Goal: Task Accomplishment & Management: Use online tool/utility

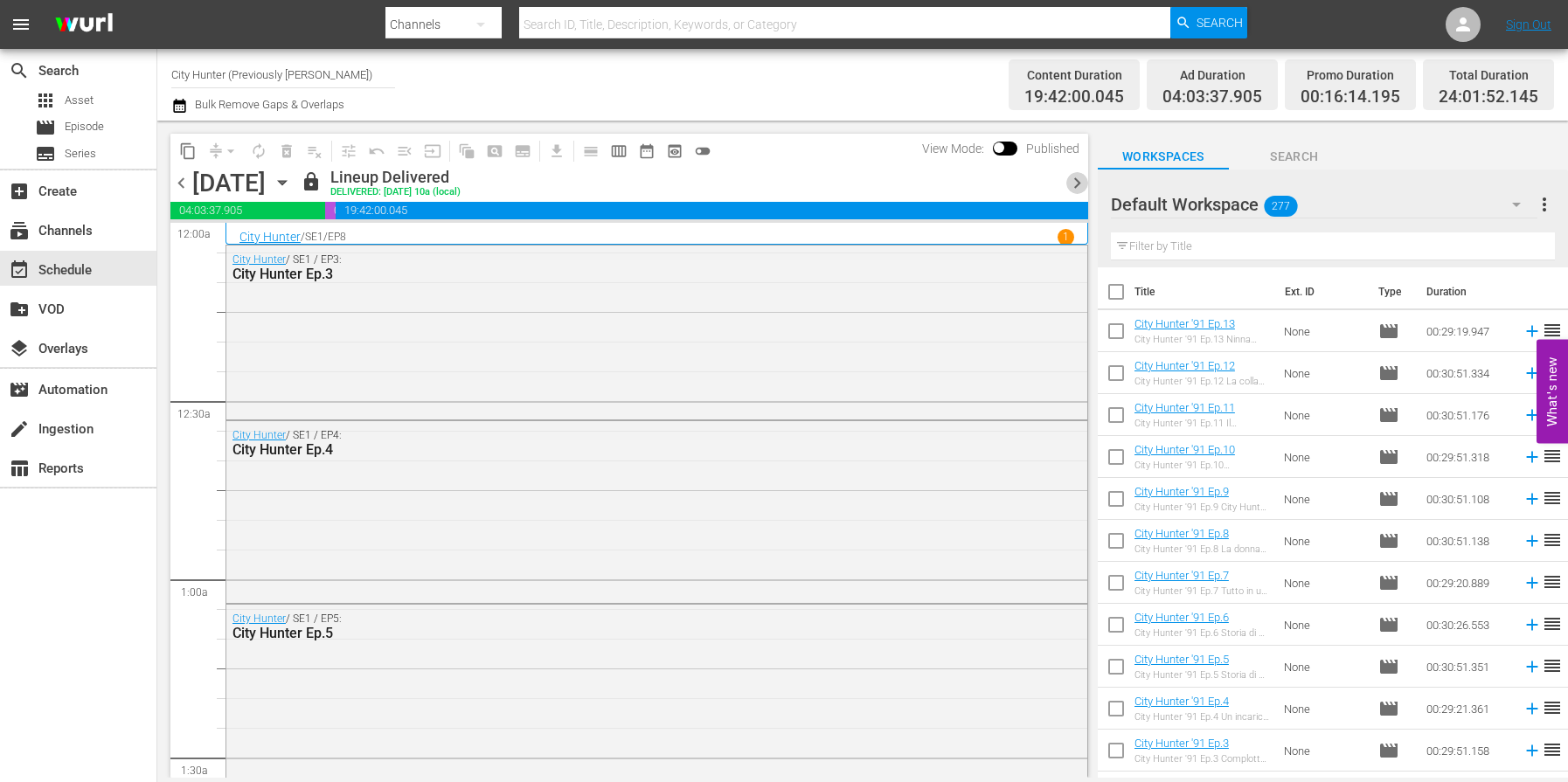
click at [1078, 182] on span "chevron_right" at bounding box center [1077, 183] width 22 height 22
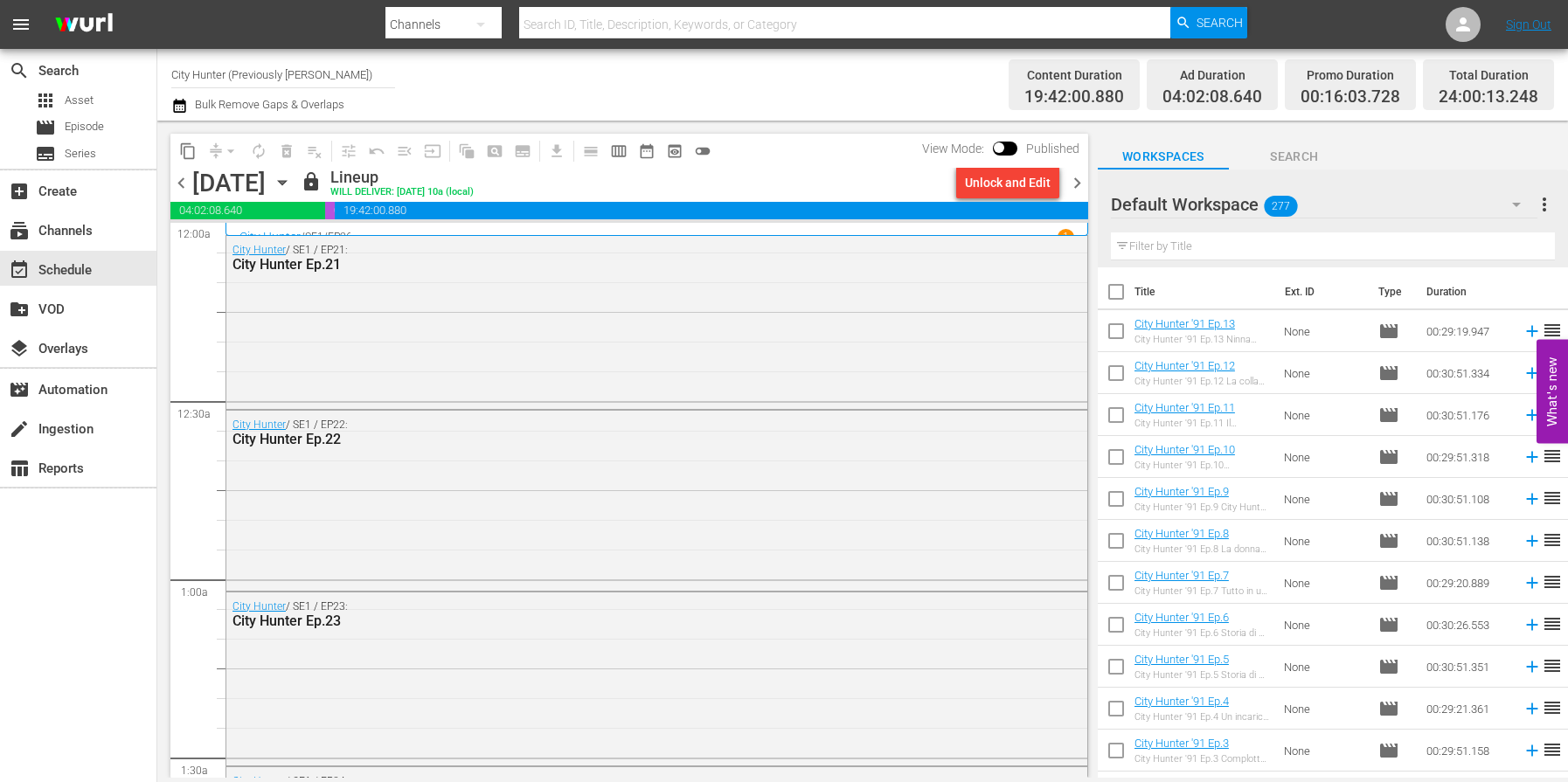
click at [1078, 182] on span "chevron_right" at bounding box center [1077, 183] width 22 height 22
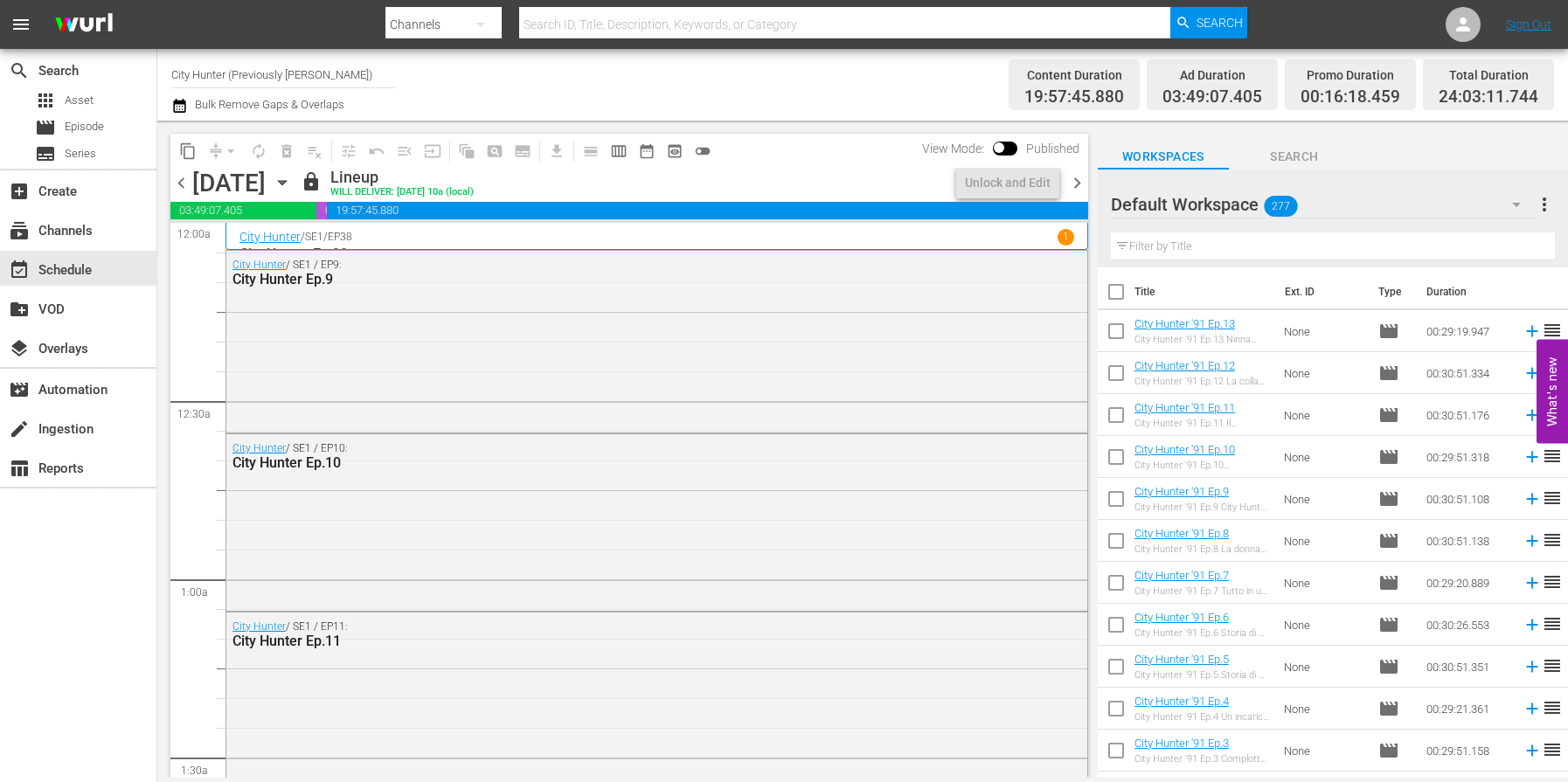
click at [1078, 182] on span "chevron_right" at bounding box center [1077, 183] width 22 height 22
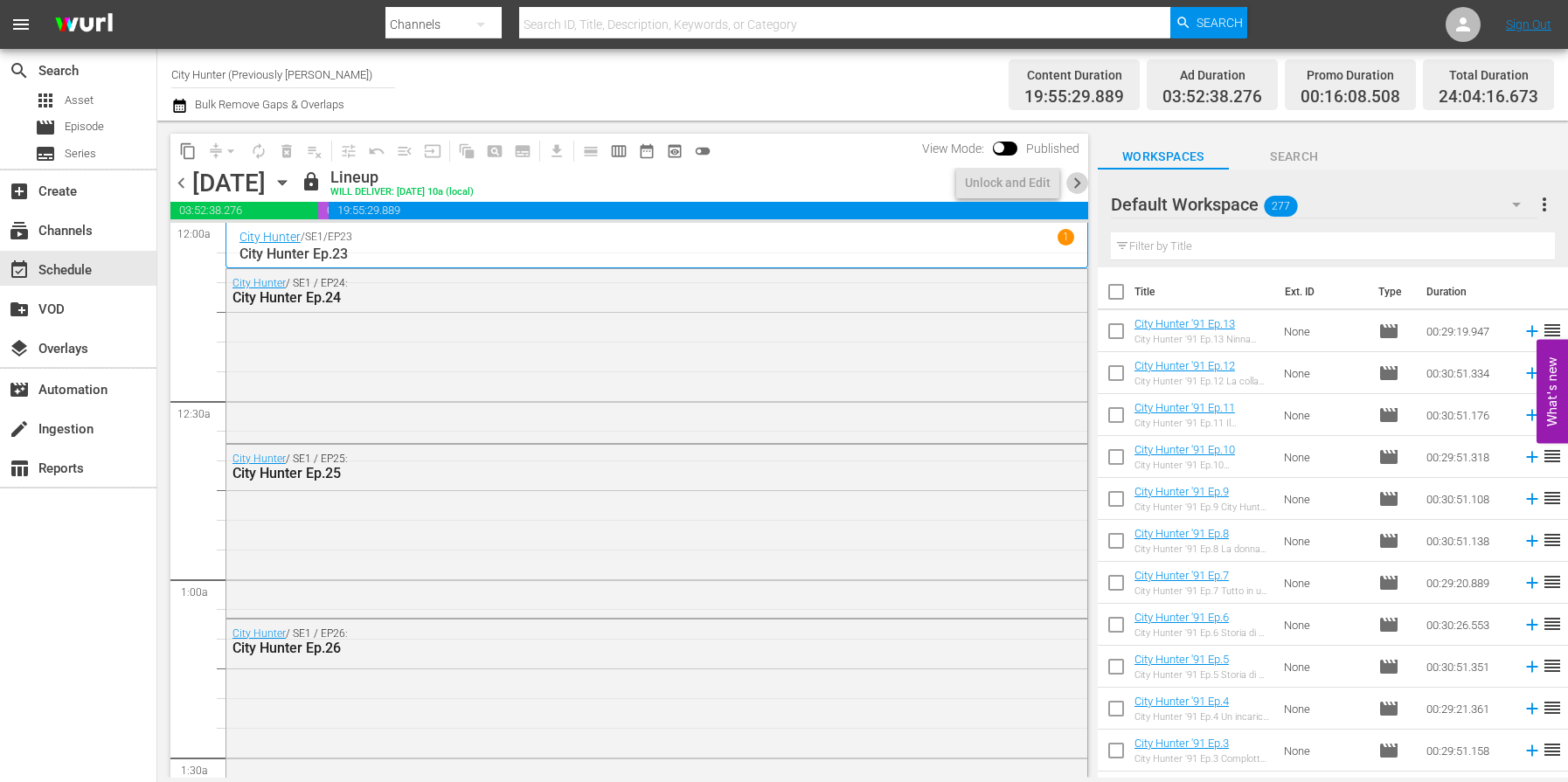
click at [1078, 182] on span "chevron_right" at bounding box center [1077, 183] width 22 height 22
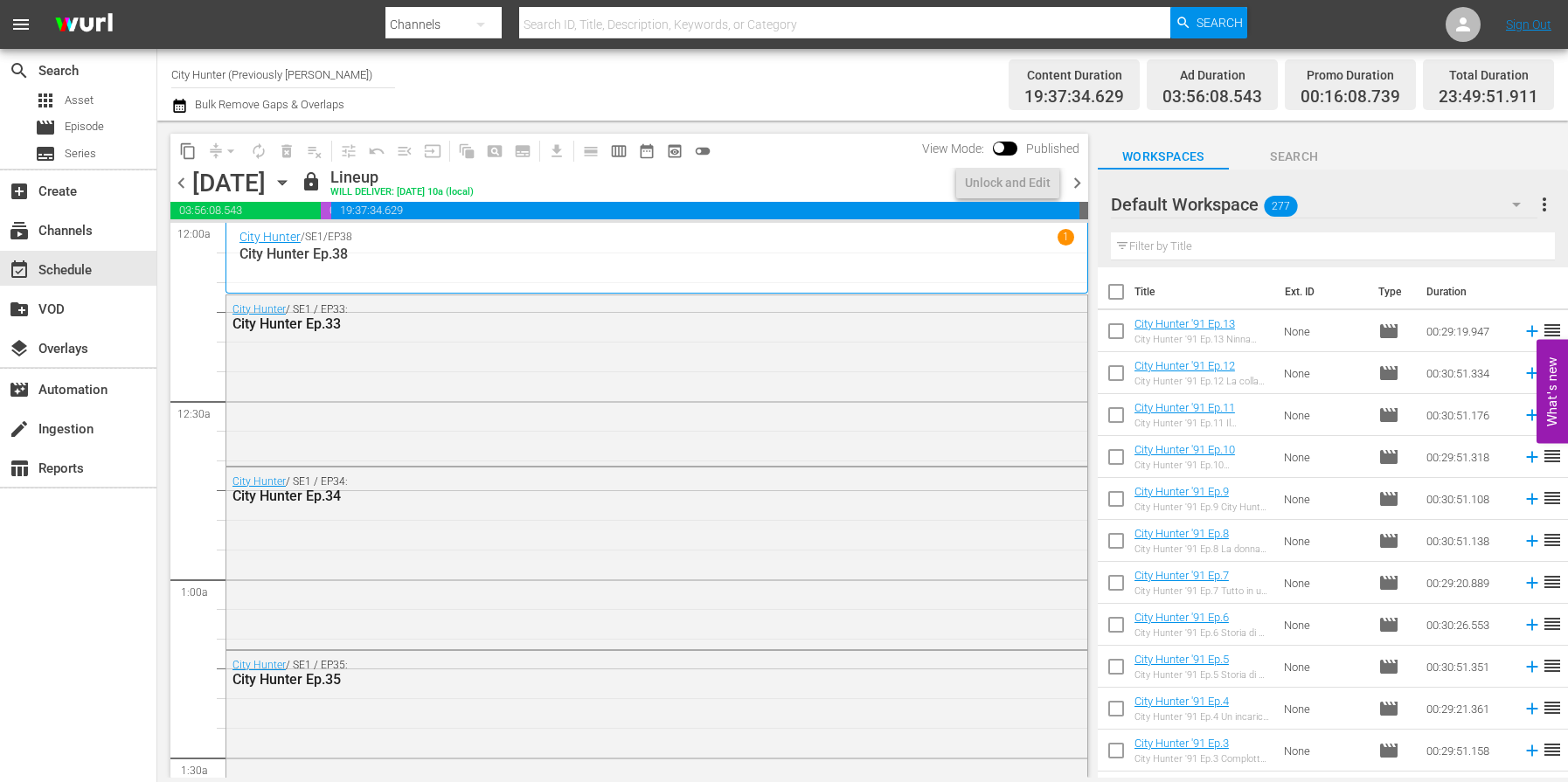
click at [1078, 182] on span "chevron_right" at bounding box center [1077, 183] width 22 height 22
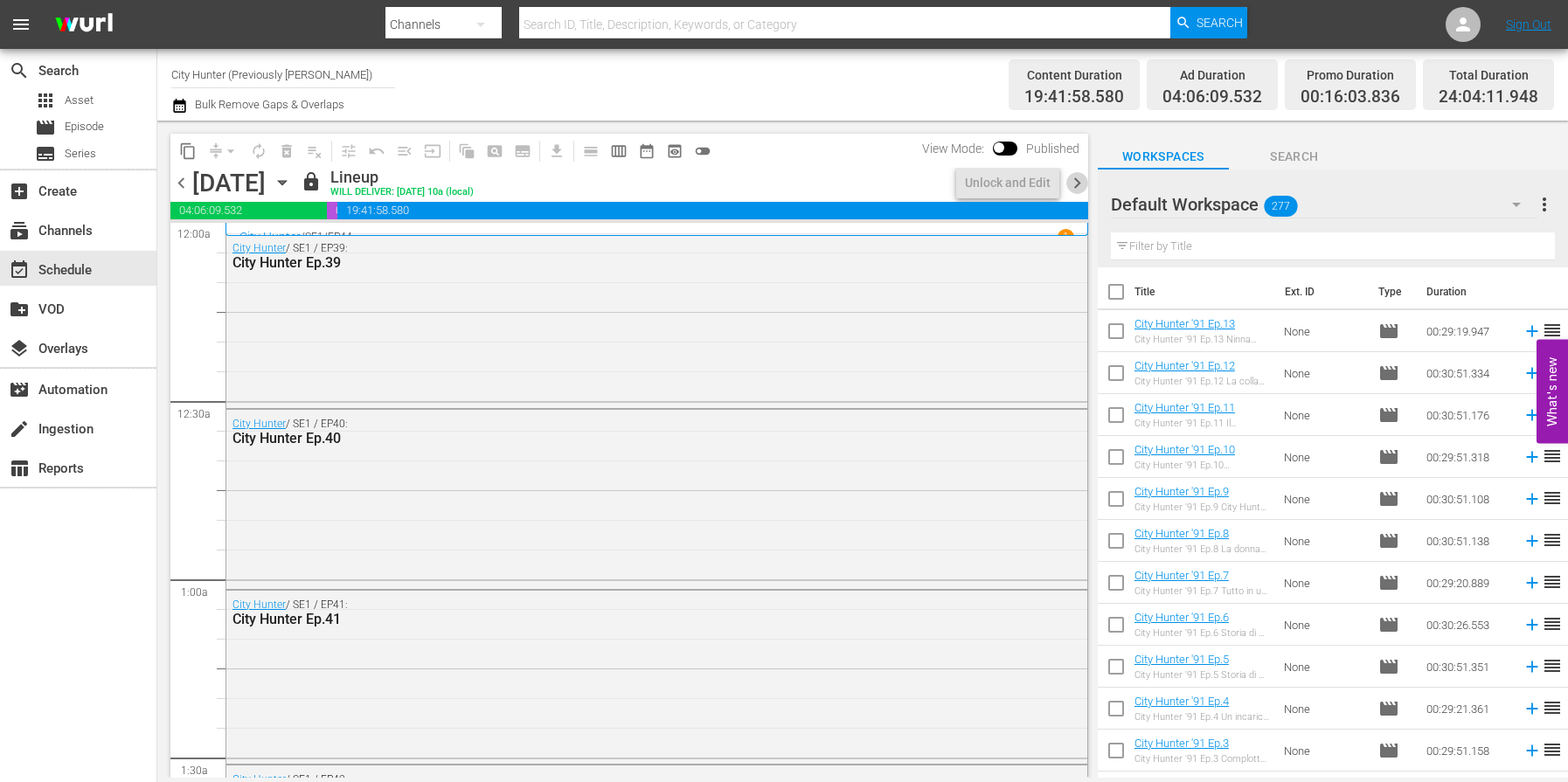
click at [1078, 182] on span "chevron_right" at bounding box center [1077, 183] width 22 height 22
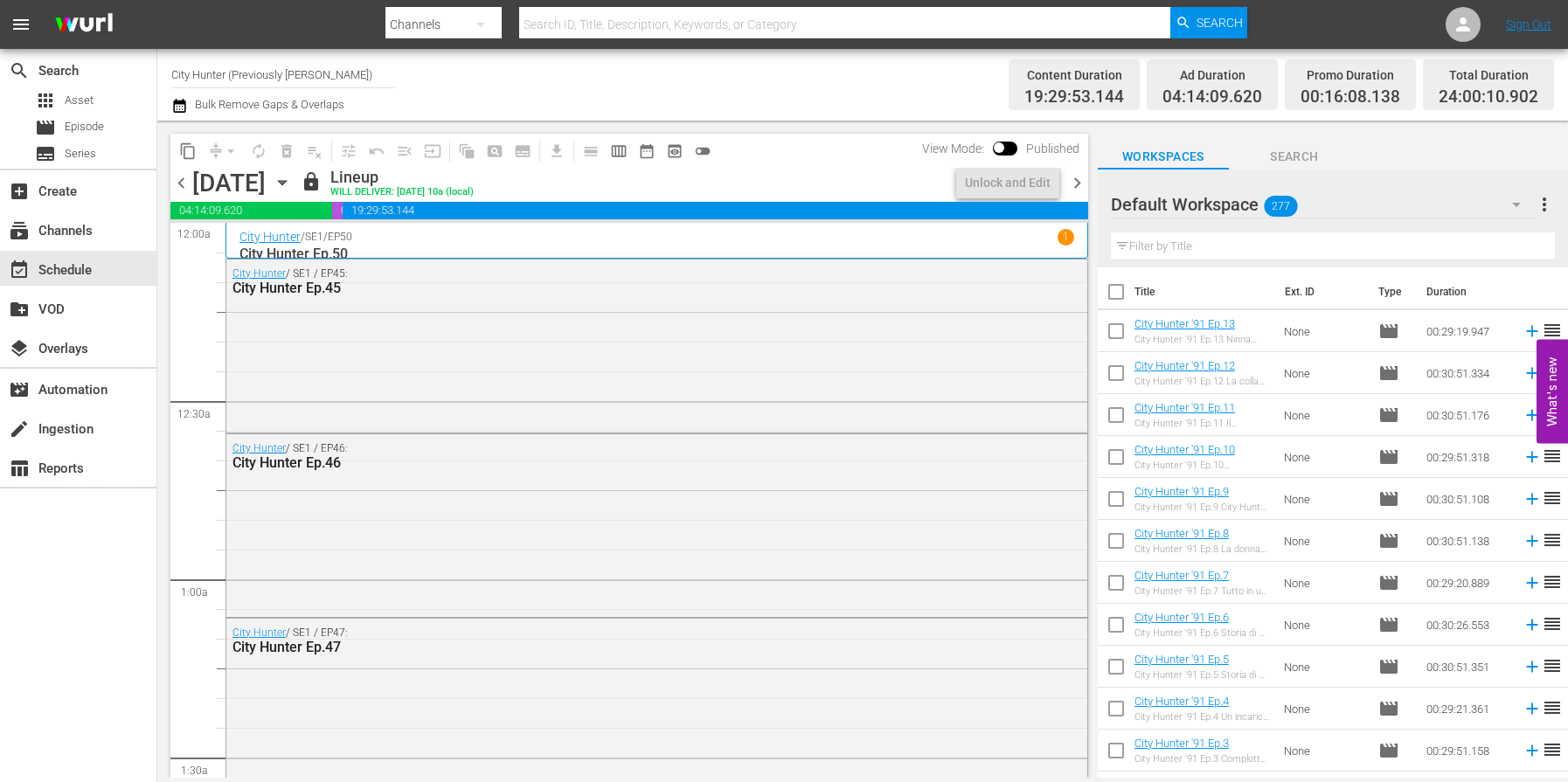
click at [1078, 182] on span "chevron_right" at bounding box center [1077, 183] width 22 height 22
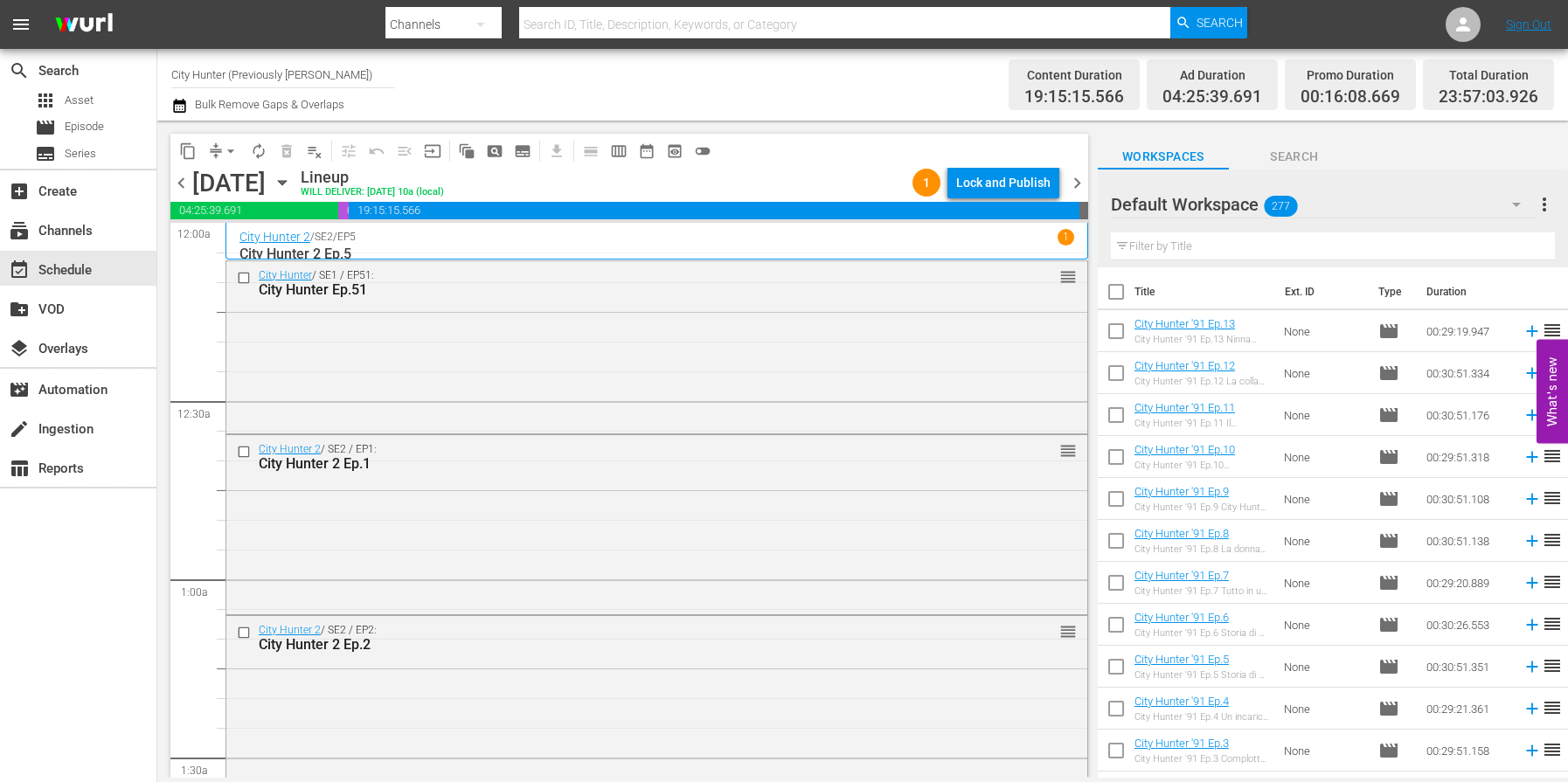
click at [1078, 182] on span "chevron_right" at bounding box center [1077, 183] width 22 height 22
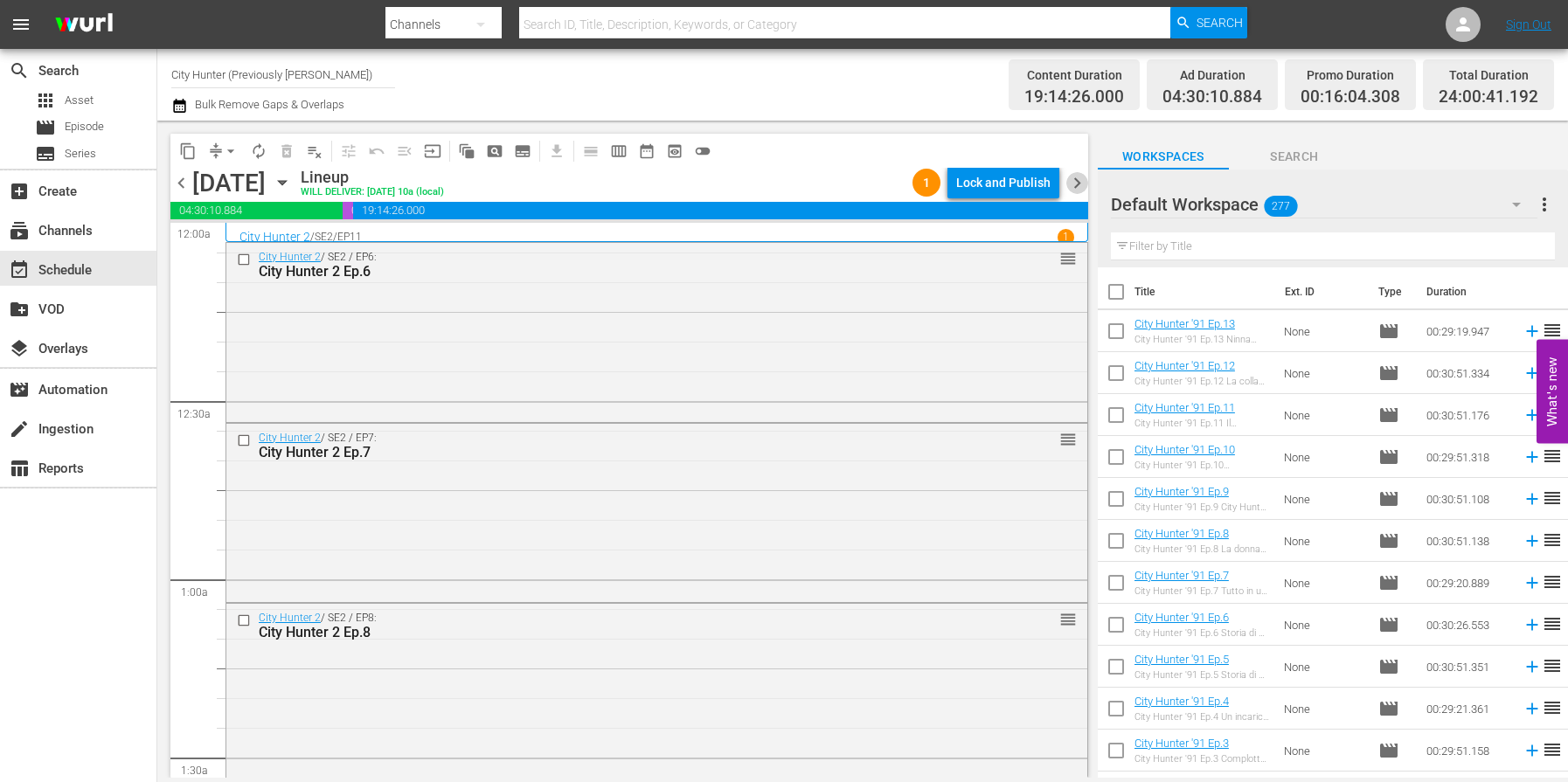
click at [1078, 182] on span "chevron_right" at bounding box center [1077, 183] width 22 height 22
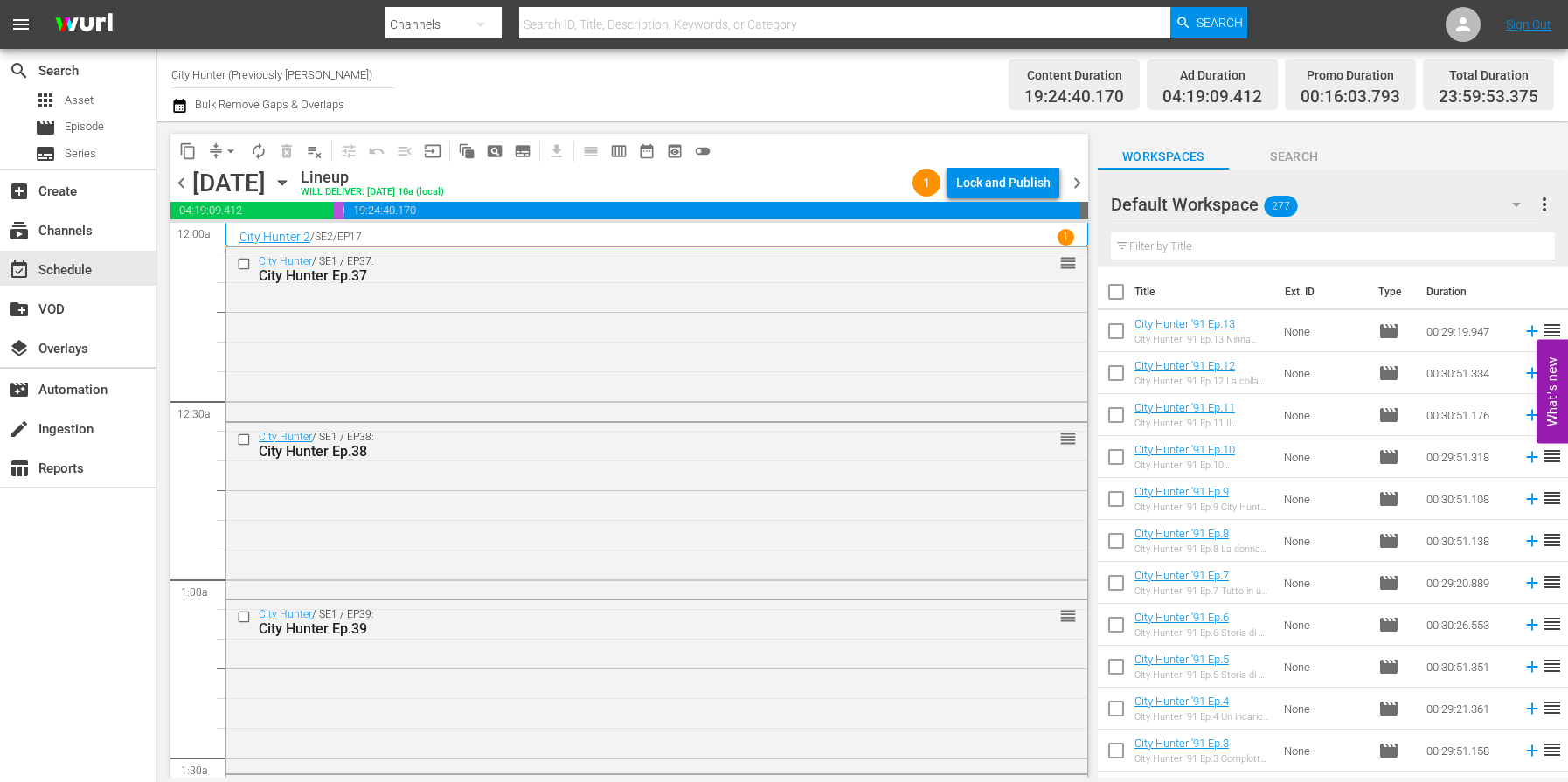
click at [1078, 182] on span "chevron_right" at bounding box center [1077, 183] width 22 height 22
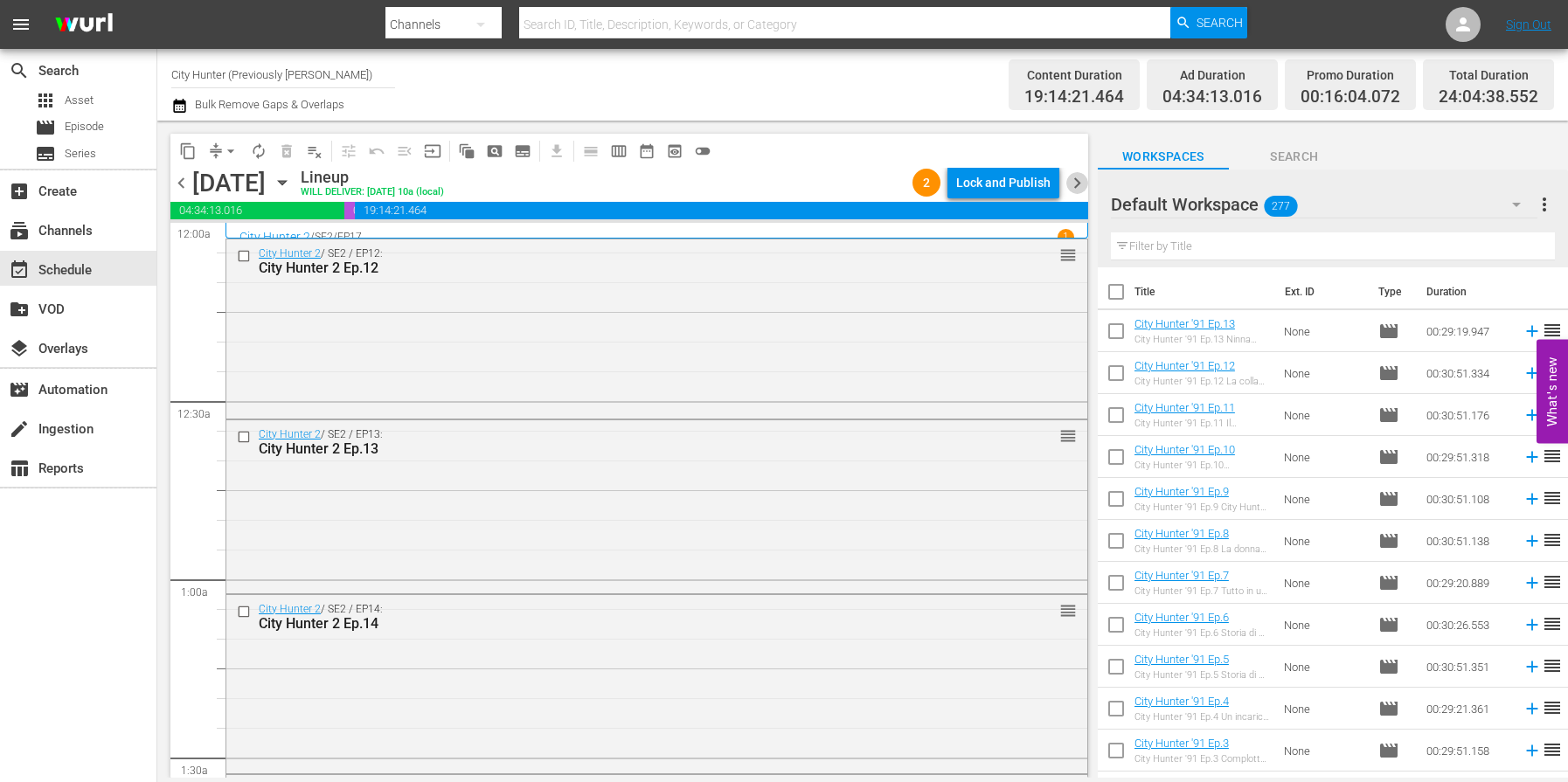
click at [1078, 182] on span "chevron_right" at bounding box center [1077, 183] width 22 height 22
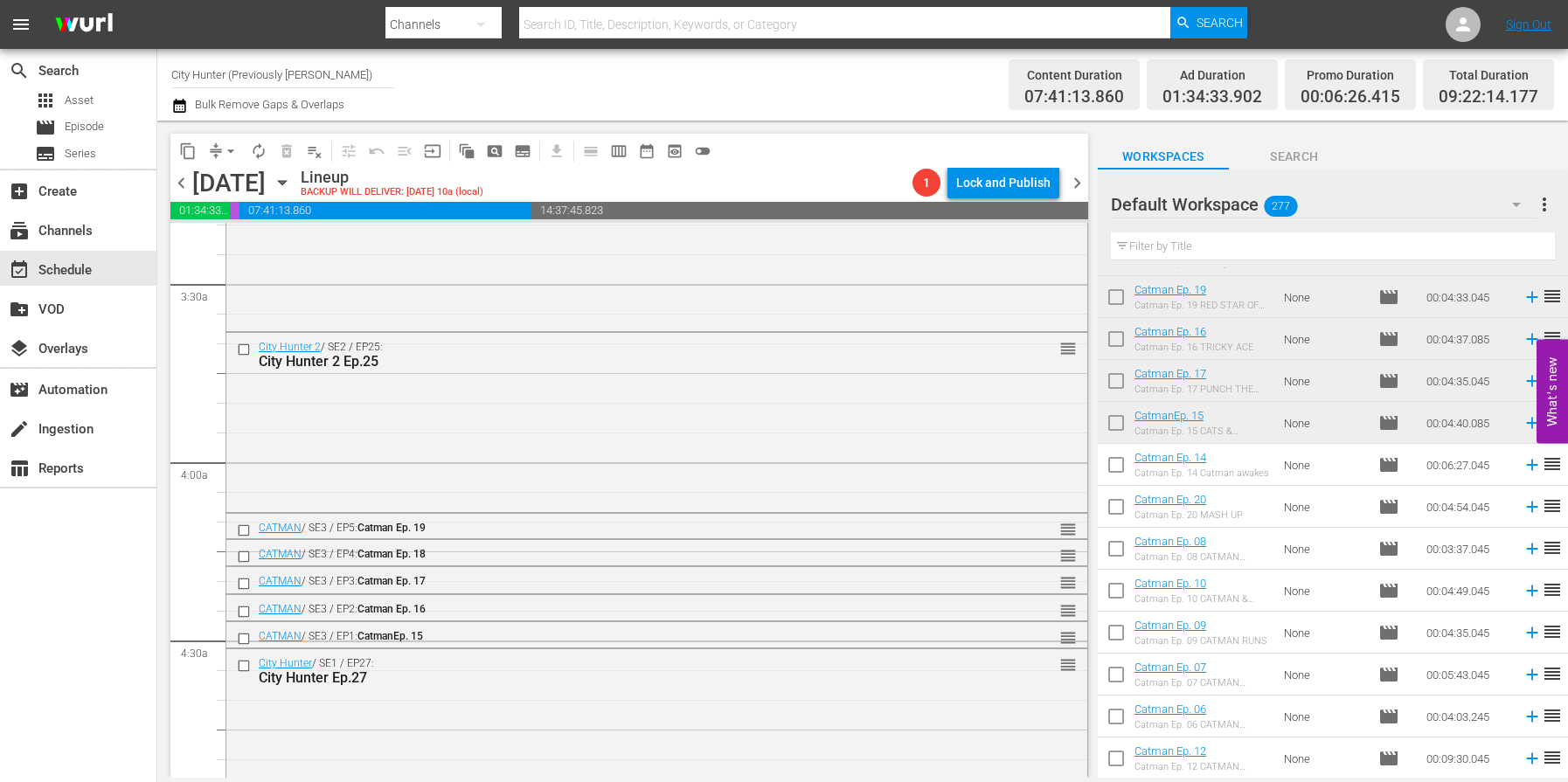
scroll to position [6297, 0]
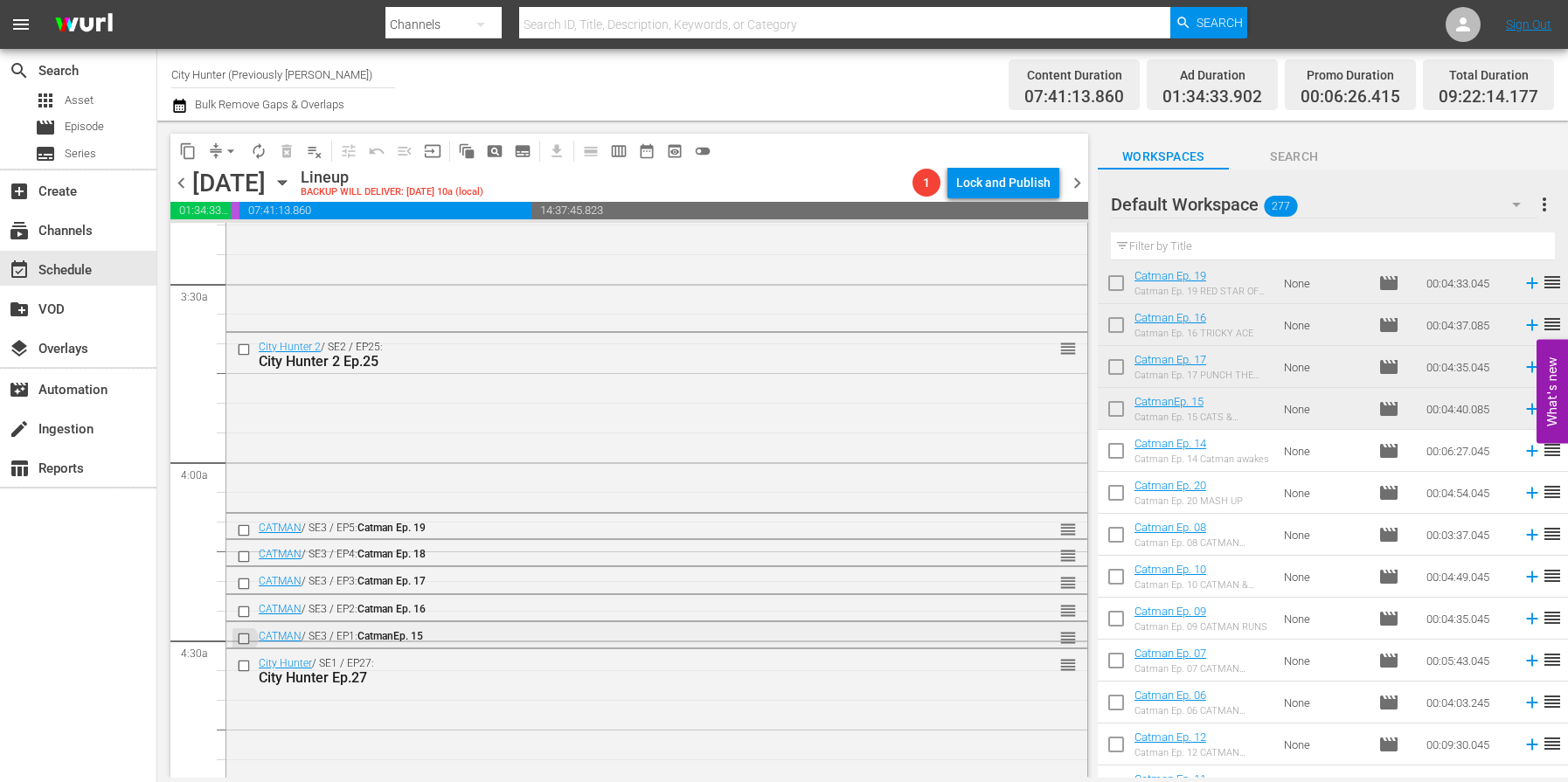
click at [240, 640] on input "checkbox" at bounding box center [246, 639] width 18 height 15
click at [283, 157] on span "delete_forever_outlined" at bounding box center [286, 151] width 17 height 17
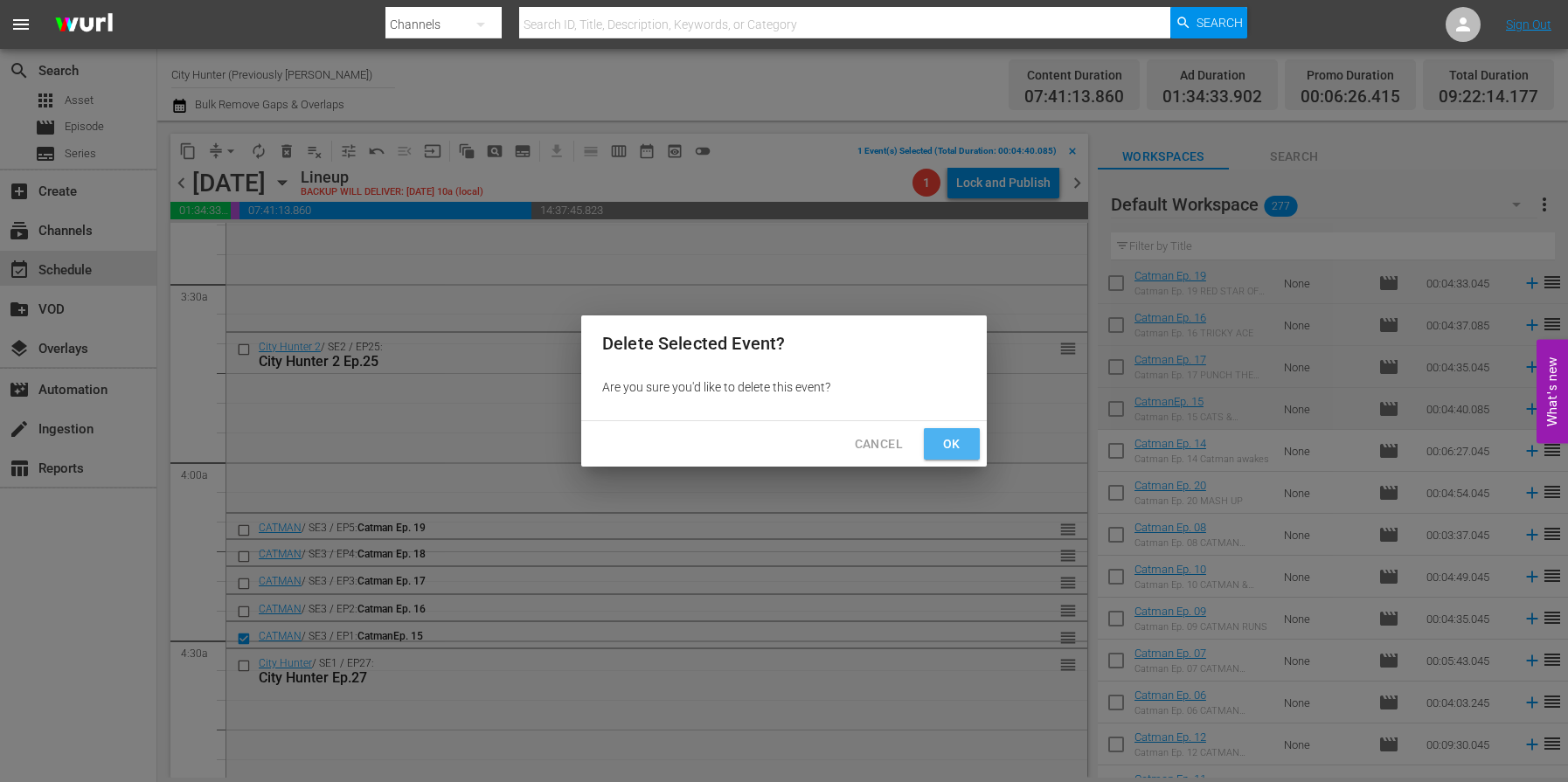
drag, startPoint x: 959, startPoint y: 442, endPoint x: 1064, endPoint y: 525, distance: 133.8
click at [959, 442] on span "Ok" at bounding box center [951, 445] width 28 height 22
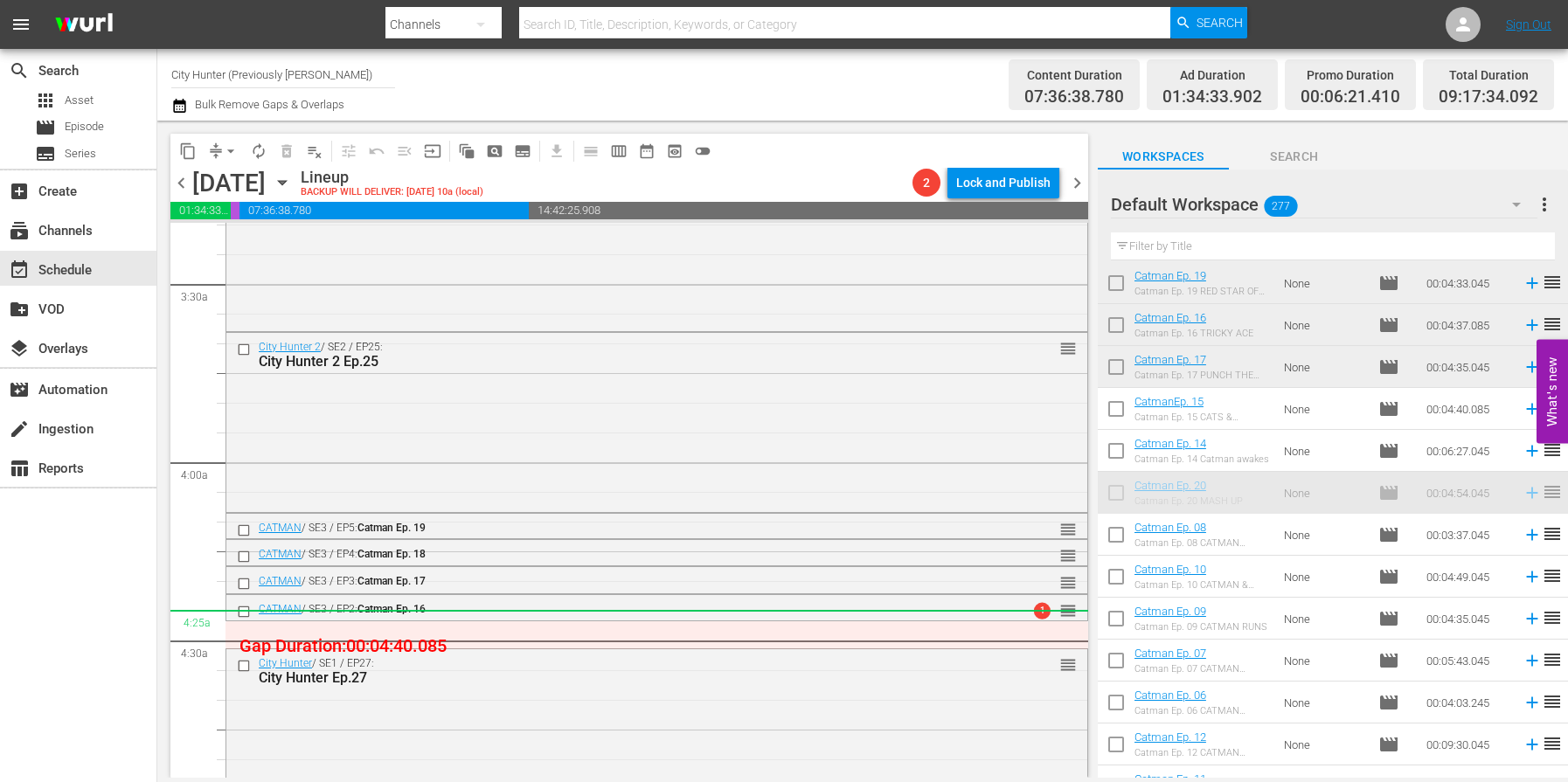
scroll to position [6298, 0]
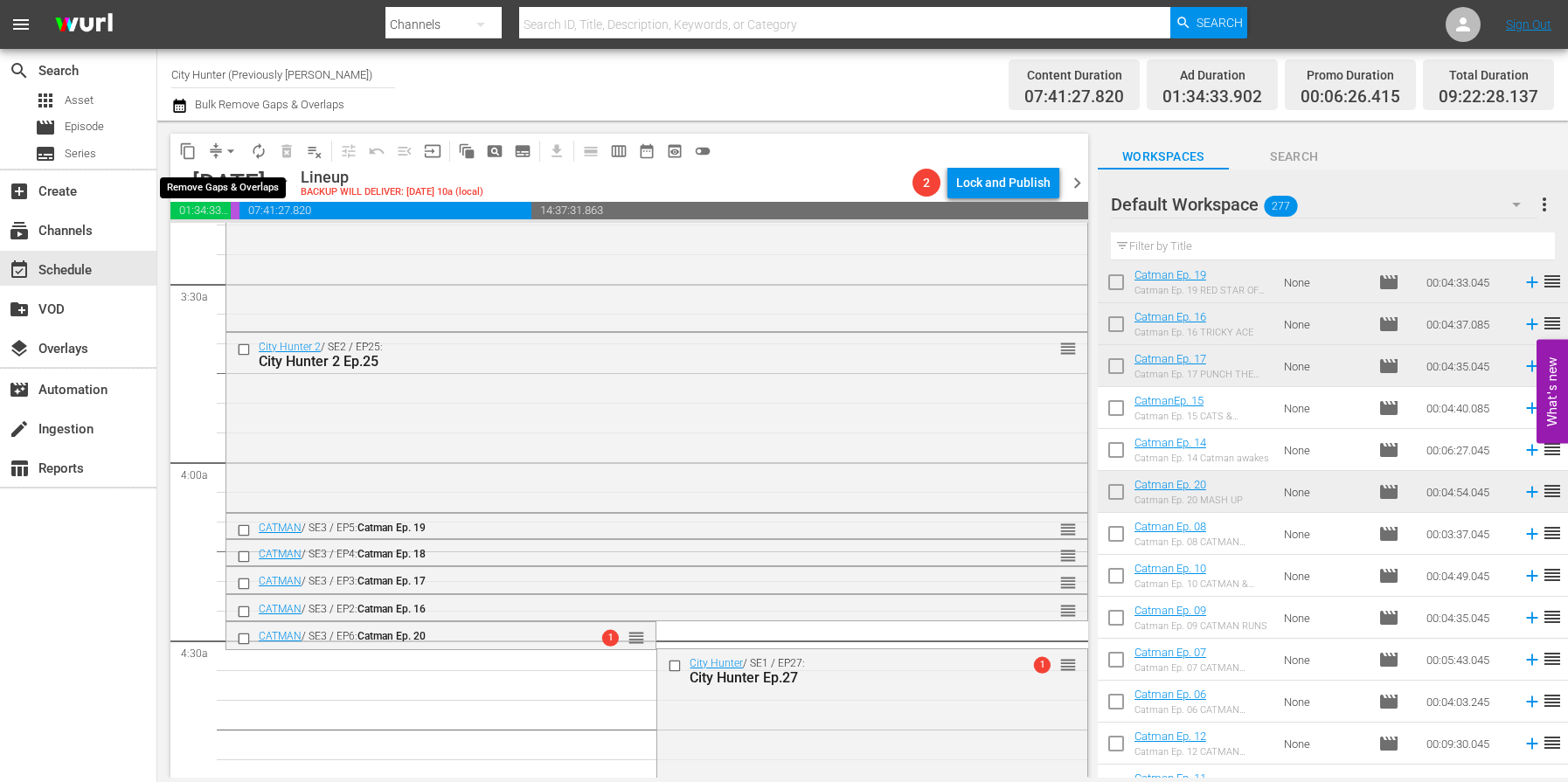
click at [229, 148] on span "arrow_drop_down" at bounding box center [230, 151] width 17 height 17
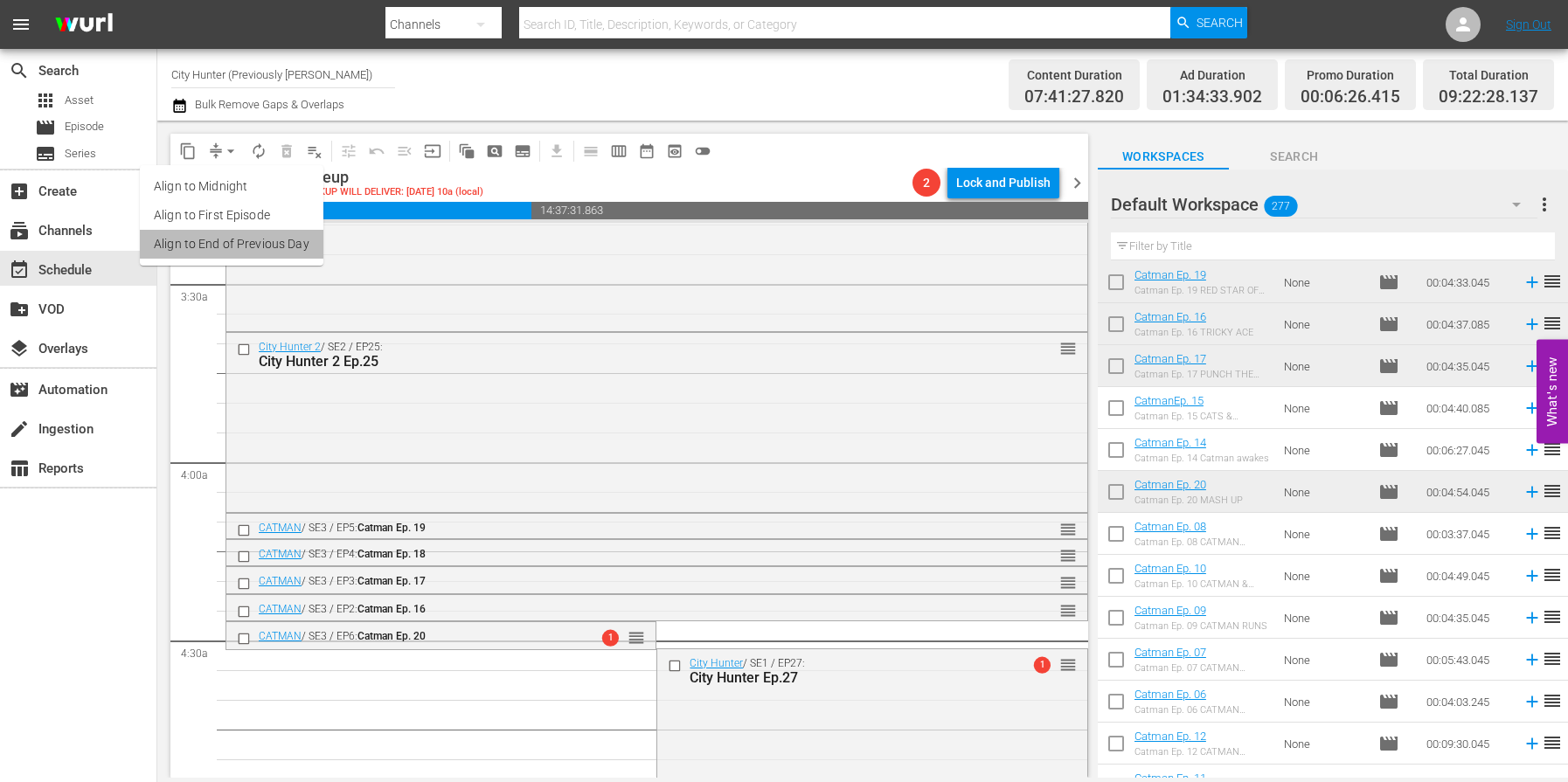
click at [253, 242] on li "Align to End of Previous Day" at bounding box center [231, 244] width 183 height 29
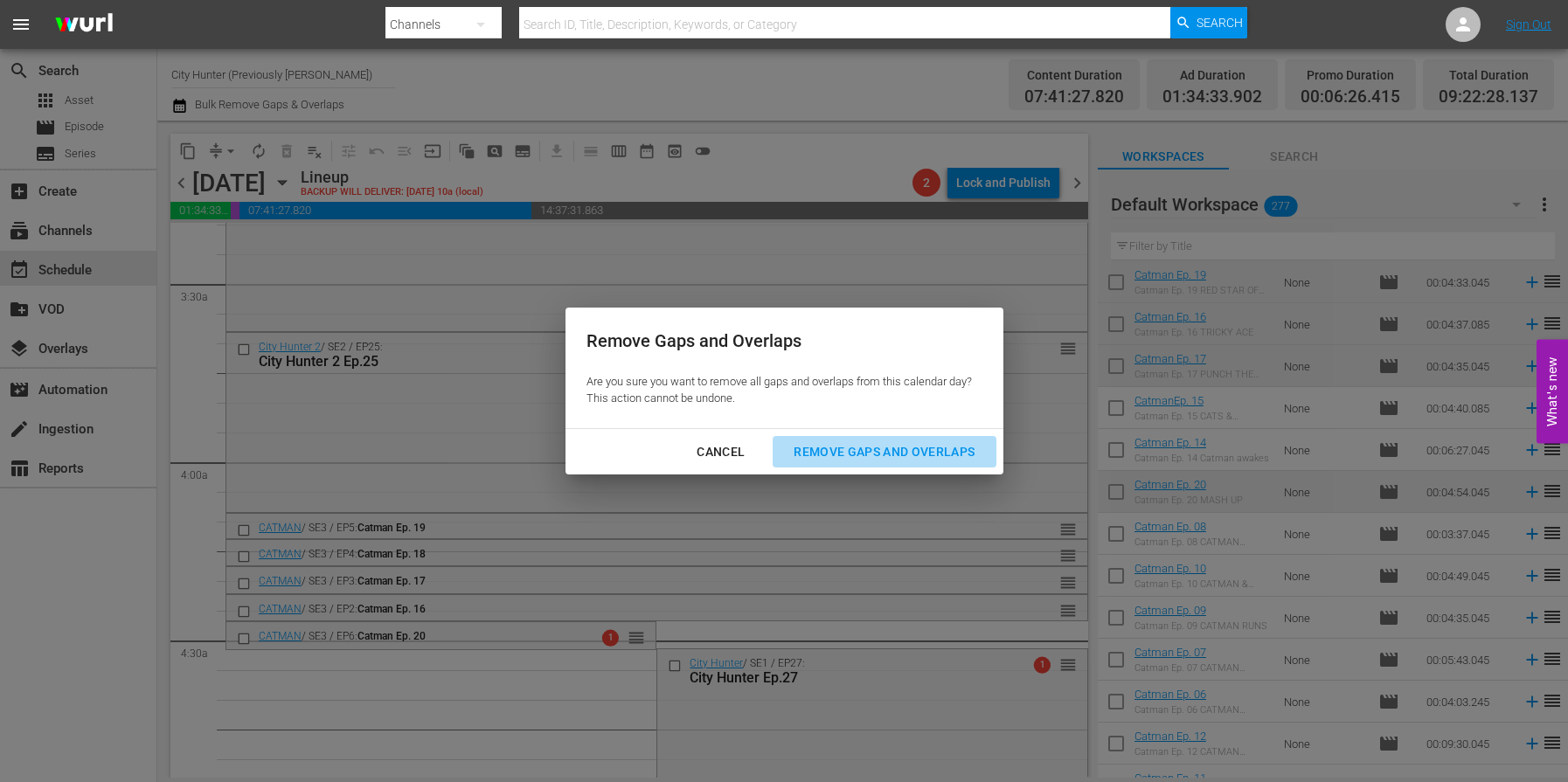
click at [874, 455] on div "Remove Gaps and Overlaps" at bounding box center [884, 452] width 209 height 22
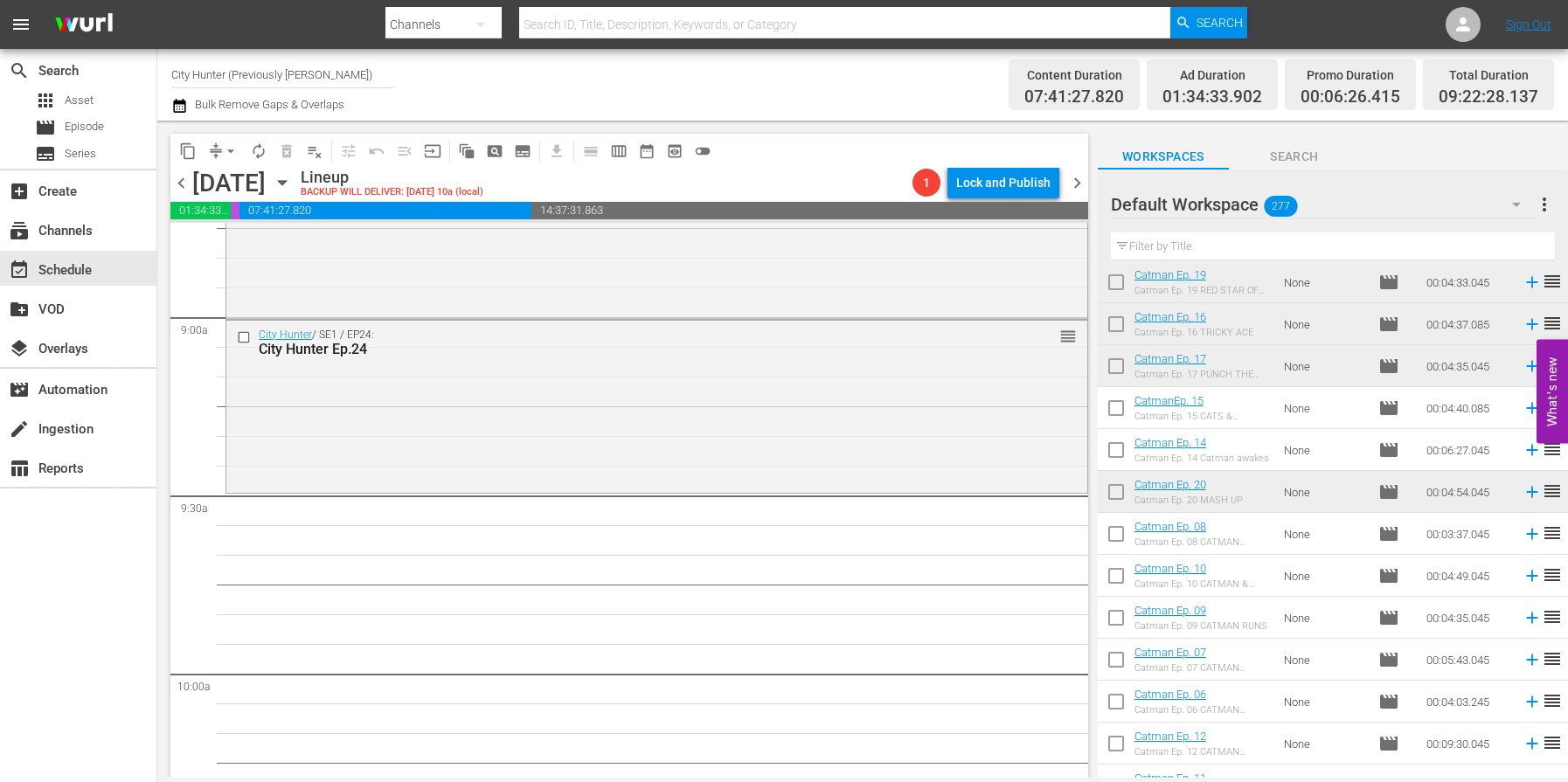
scroll to position [3230, 0]
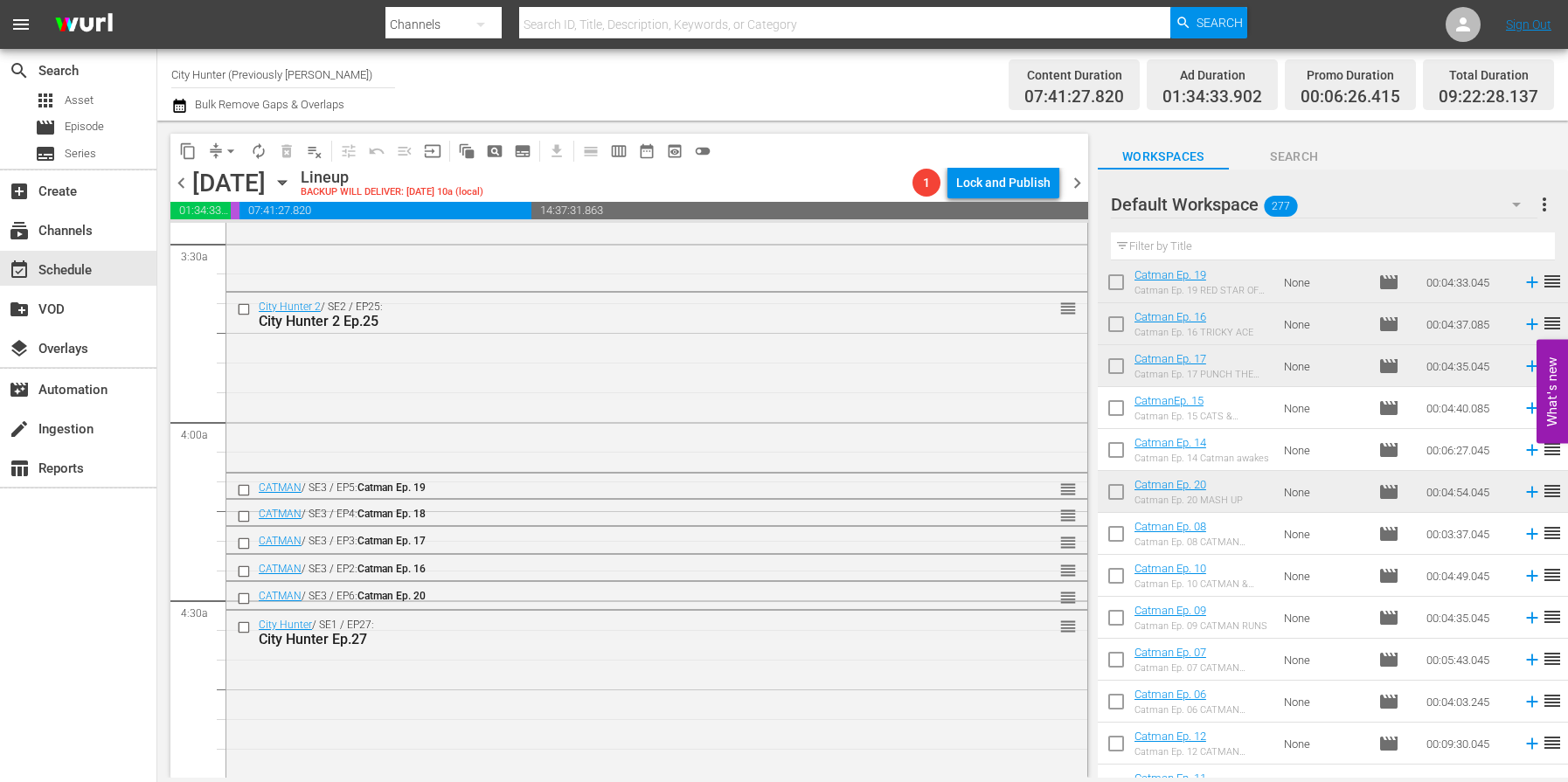
scroll to position [1307, 0]
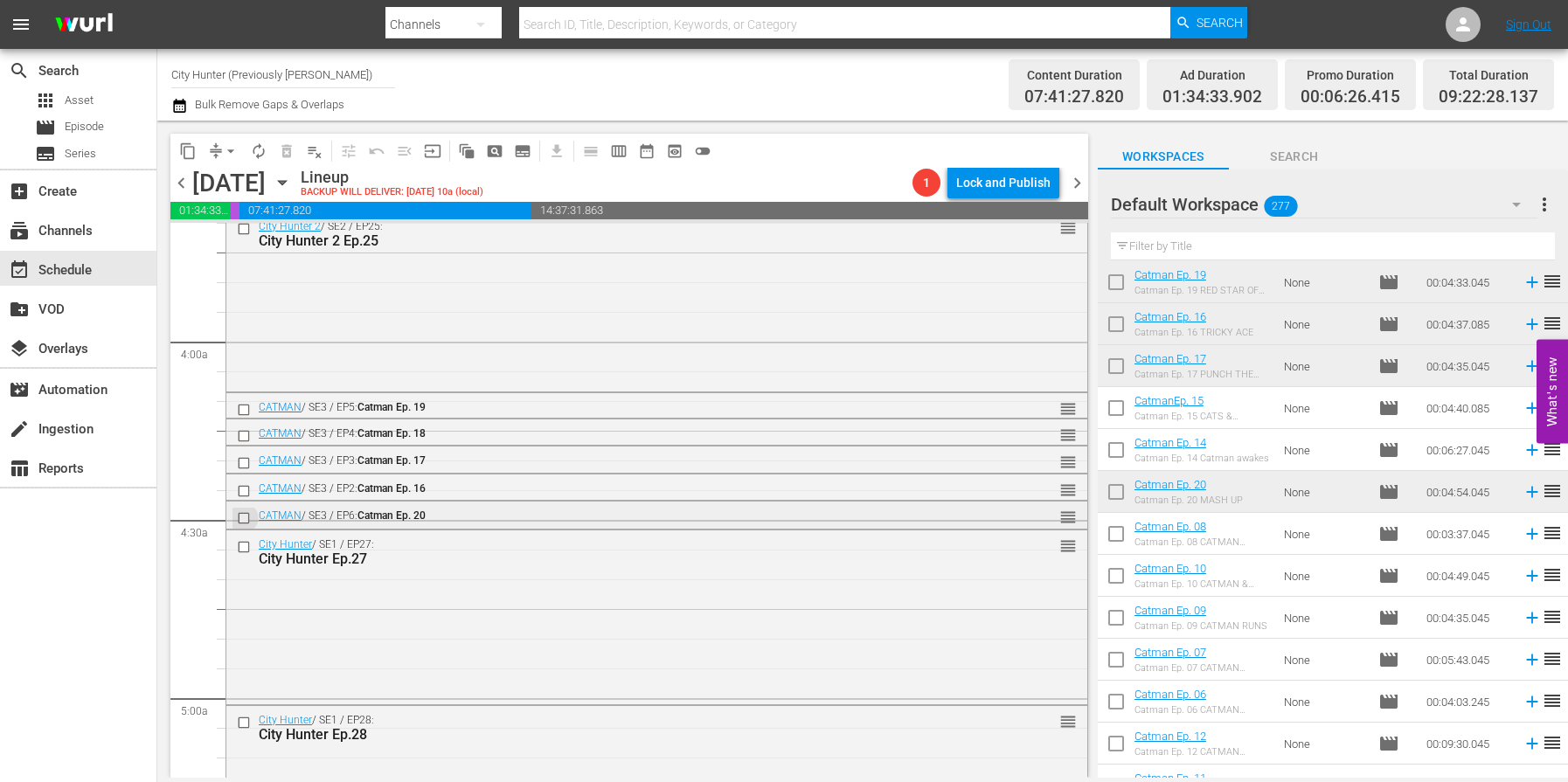
click at [242, 518] on input "checkbox" at bounding box center [246, 518] width 18 height 15
click at [282, 147] on span "delete_forever_outlined" at bounding box center [286, 151] width 17 height 17
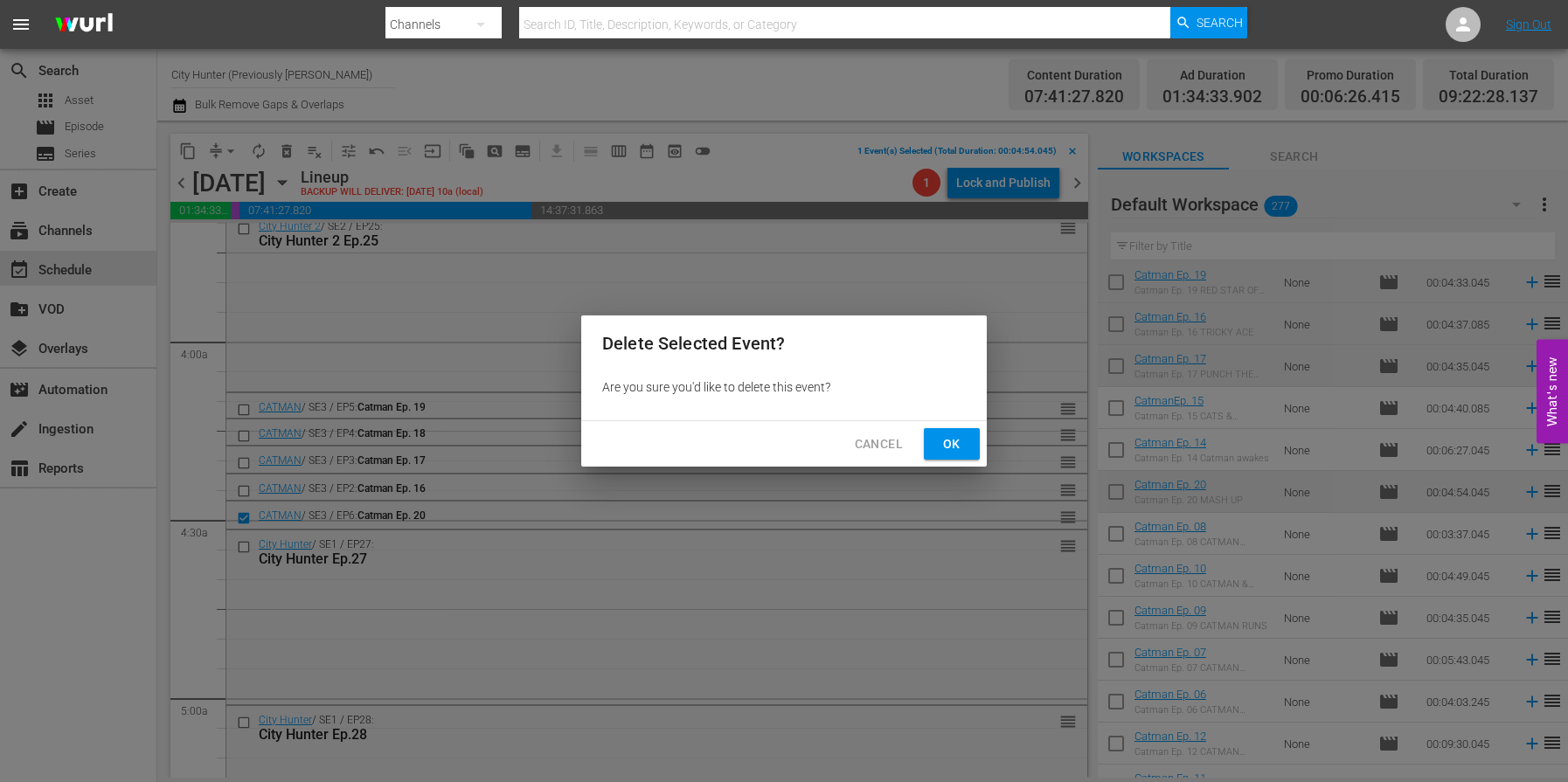
click at [945, 439] on span "Ok" at bounding box center [951, 445] width 28 height 22
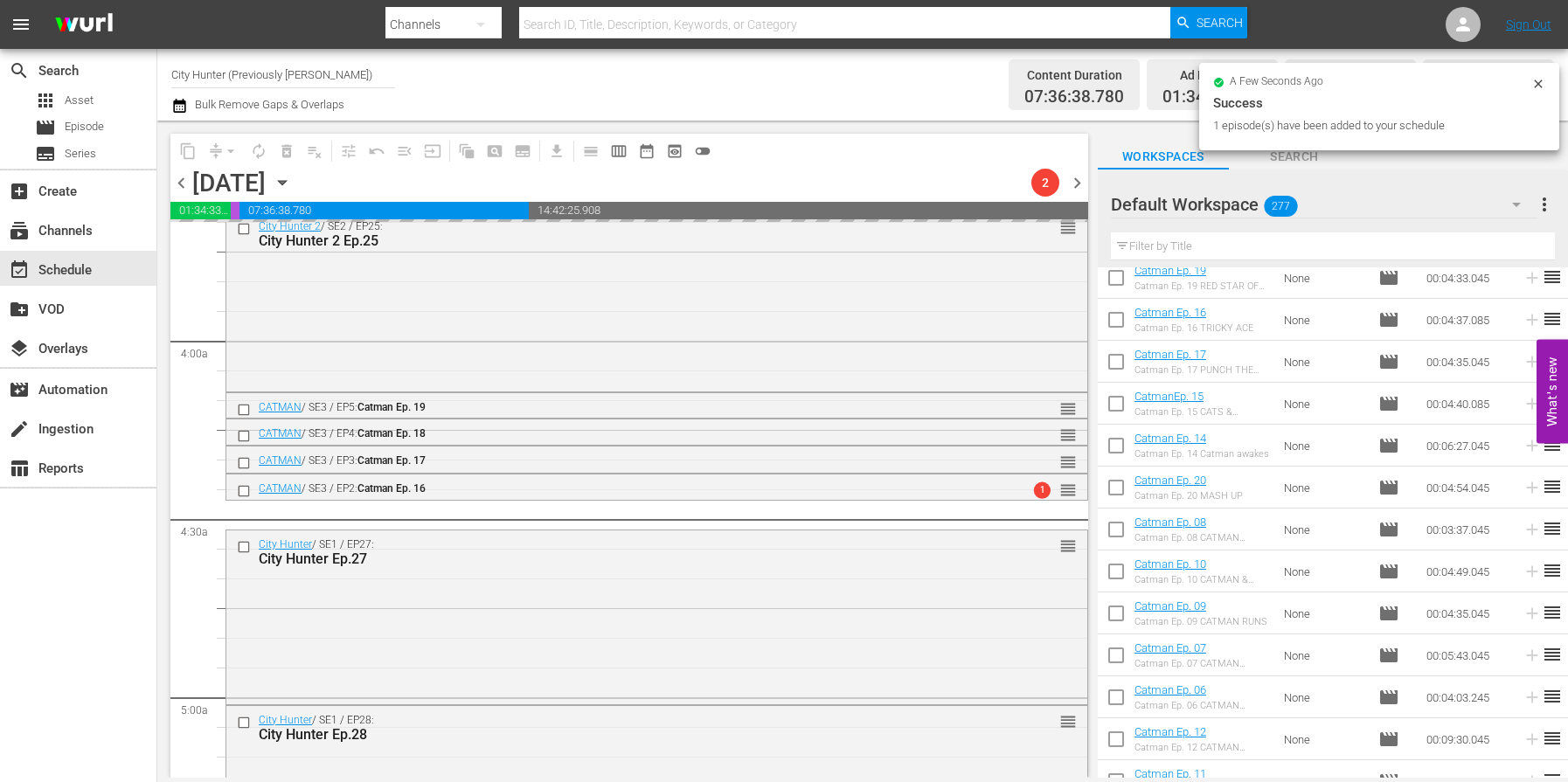
scroll to position [6301, 0]
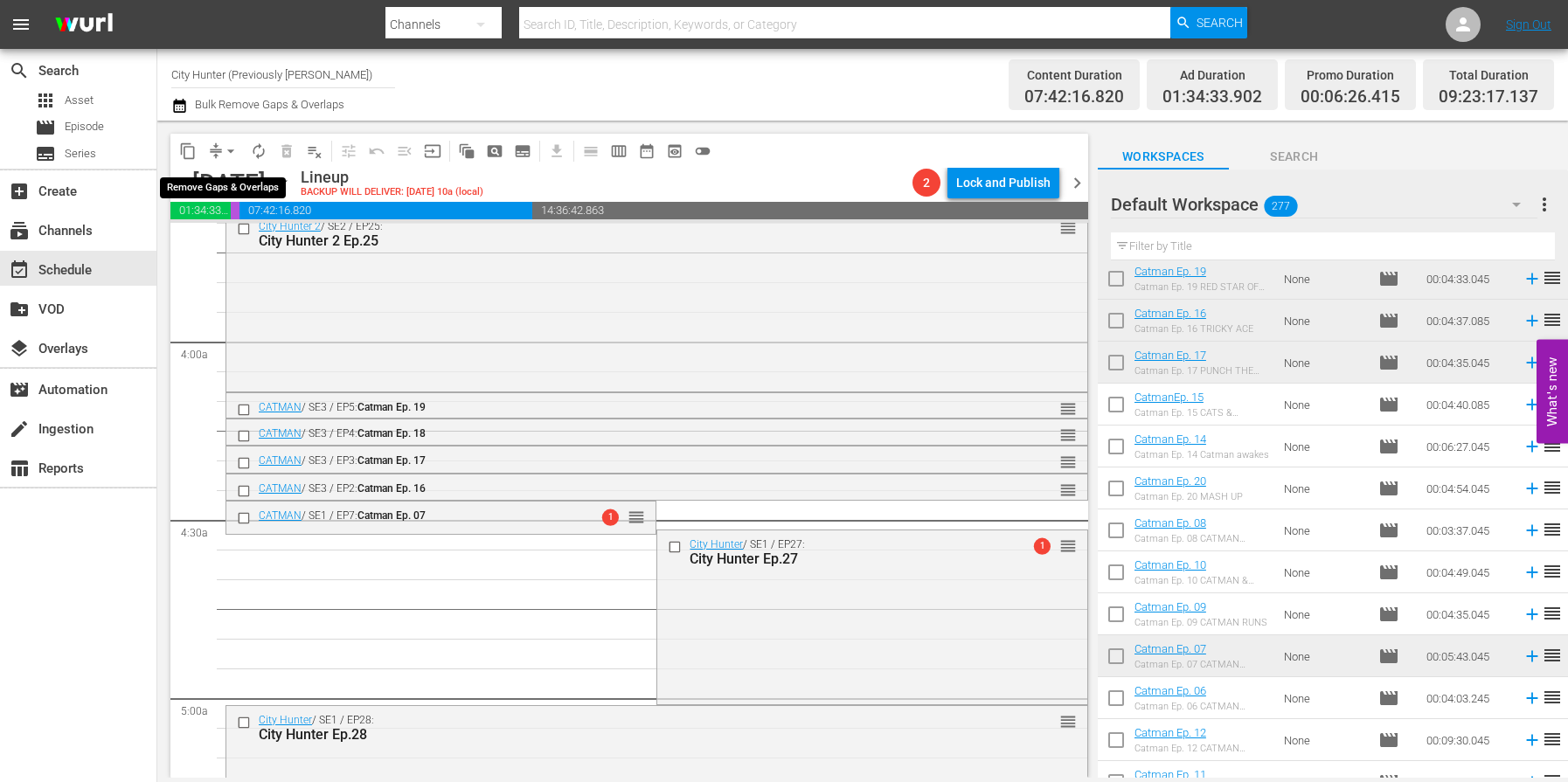
click at [228, 149] on span "arrow_drop_down" at bounding box center [230, 151] width 17 height 17
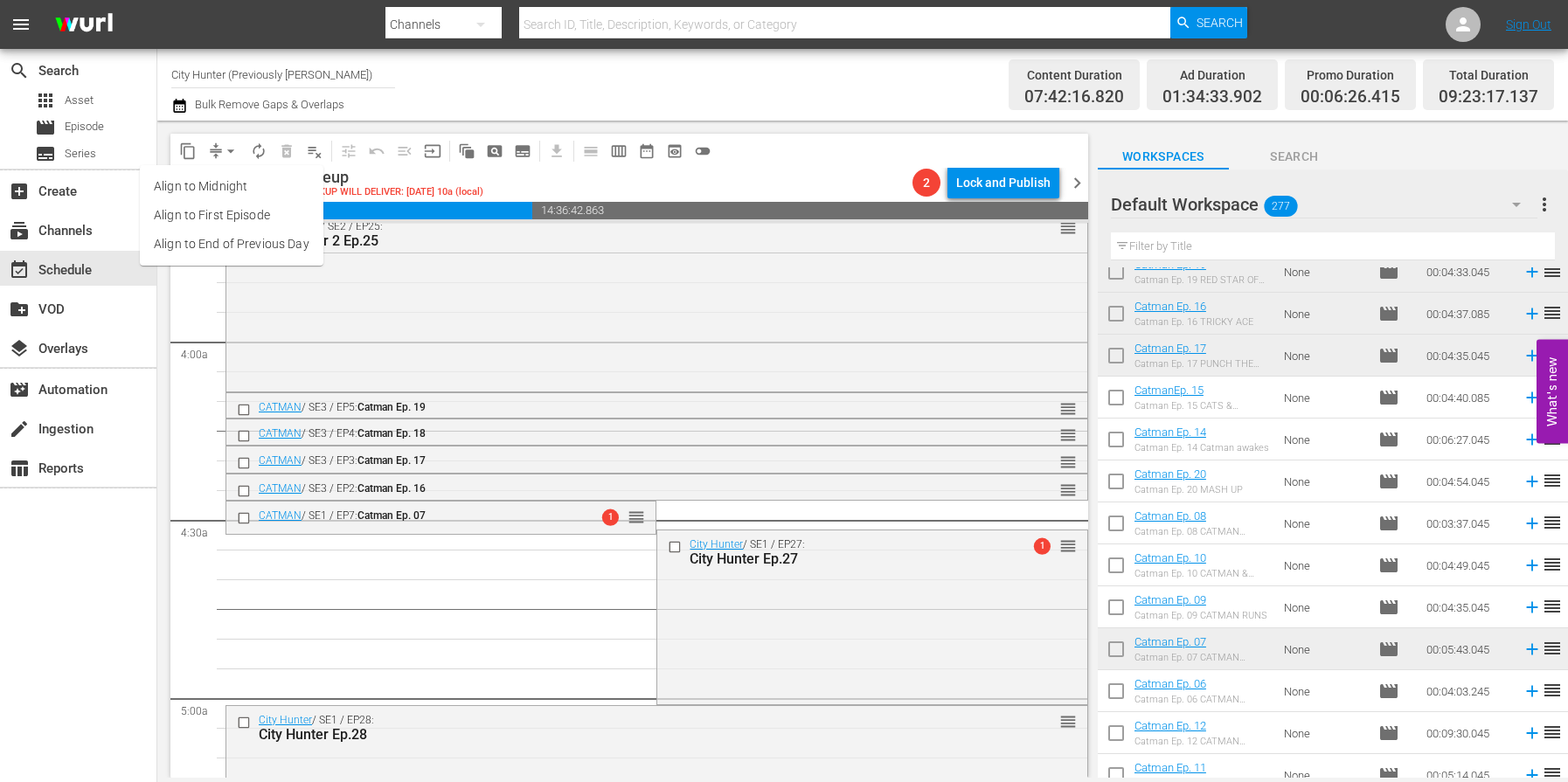
click at [277, 239] on li "Align to End of Previous Day" at bounding box center [231, 244] width 183 height 29
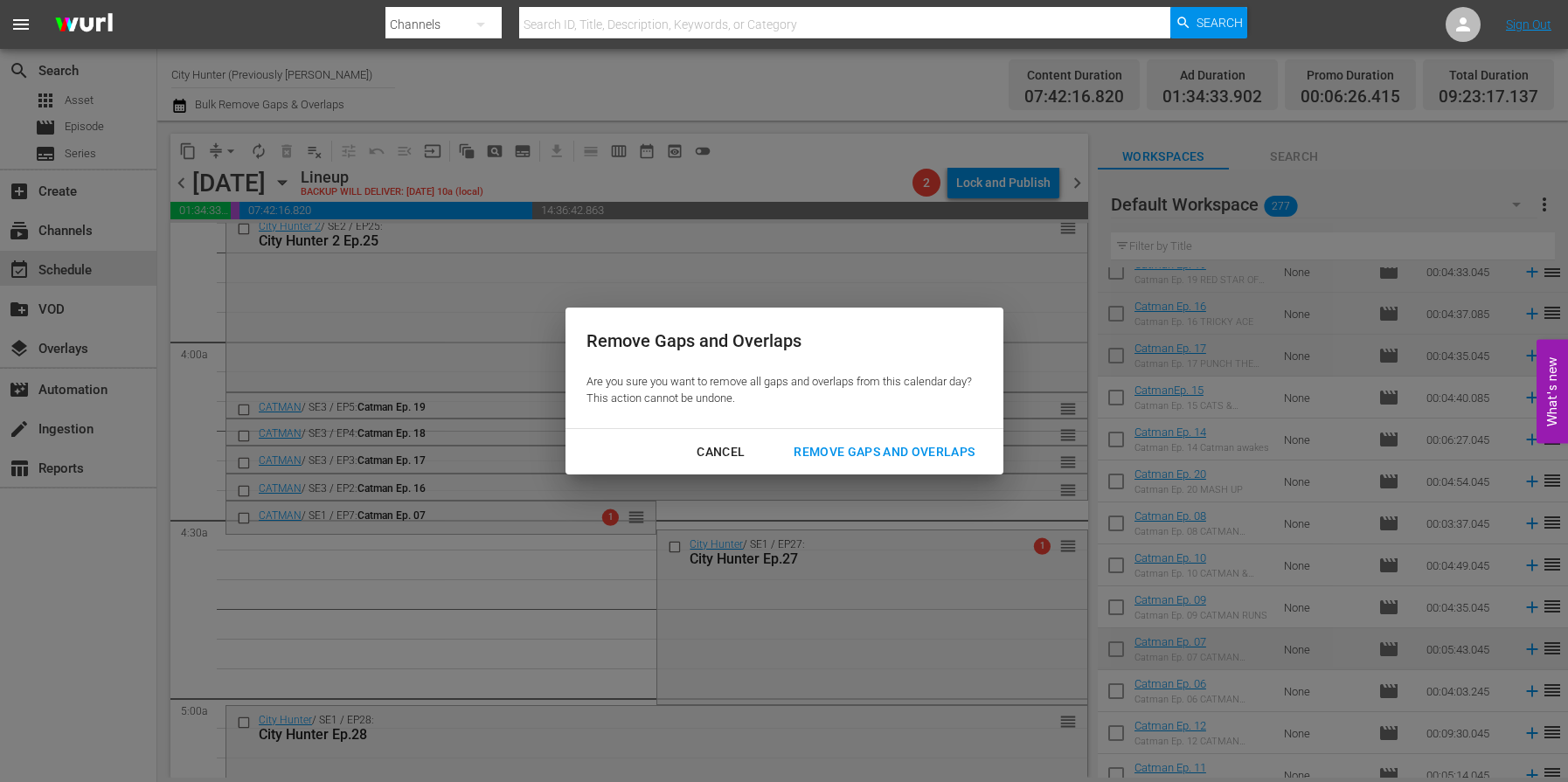
scroll to position [6304, 0]
click at [853, 436] on button "Remove Gaps and Overlaps" at bounding box center [884, 453] width 223 height 33
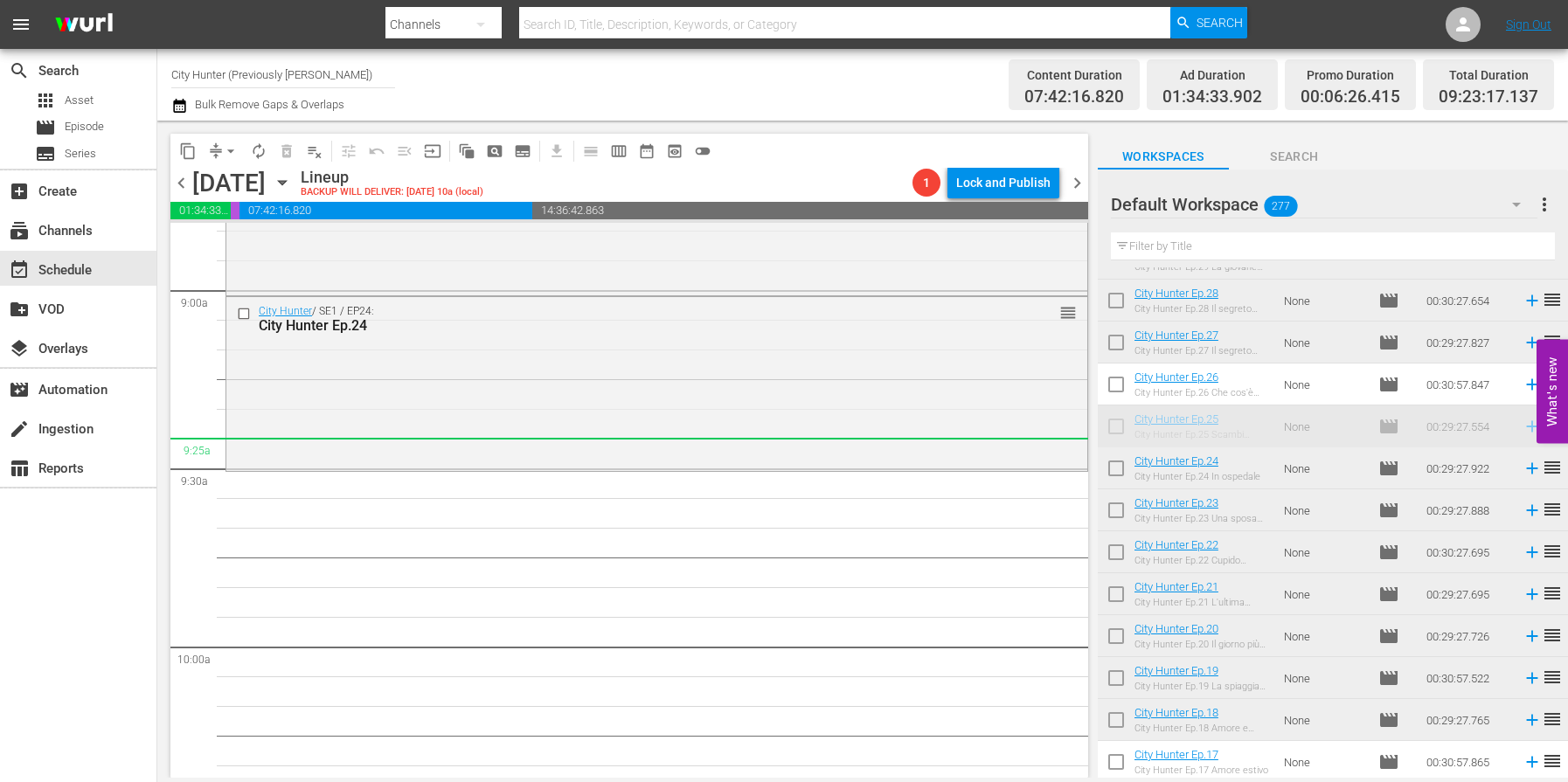
scroll to position [4728, 0]
